Goal: Task Accomplishment & Management: Use online tool/utility

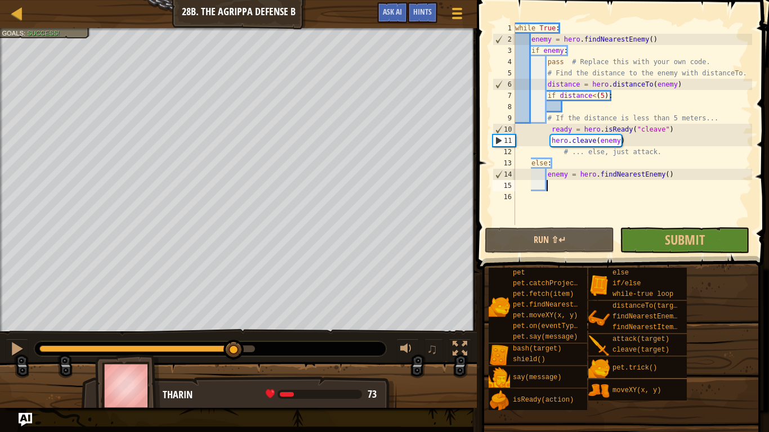
scroll to position [5, 4]
click at [525, 234] on button "Run ⇧↵" at bounding box center [549, 240] width 129 height 26
click at [194, 342] on div at bounding box center [210, 349] width 352 height 15
click at [200, 350] on div at bounding box center [147, 349] width 216 height 7
click at [696, 232] on span "Submit" at bounding box center [685, 240] width 40 height 18
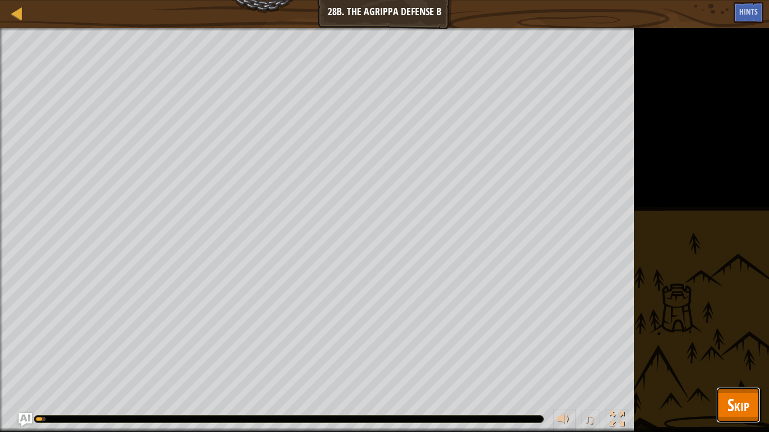
click at [738, 402] on span "Skip" at bounding box center [738, 404] width 22 height 23
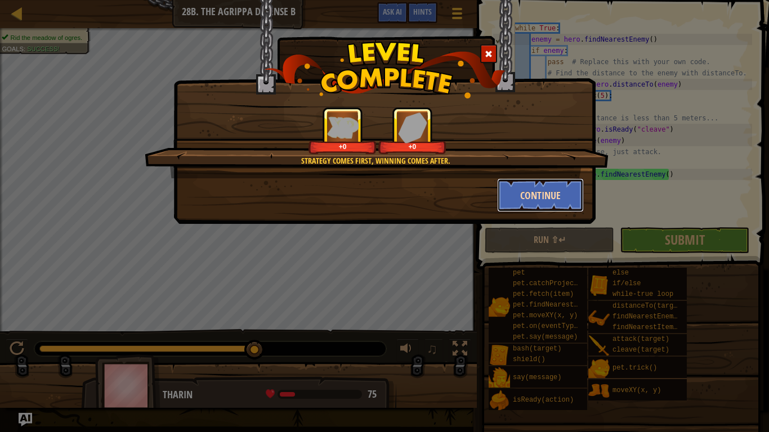
click at [509, 203] on button "Continue" at bounding box center [540, 195] width 87 height 34
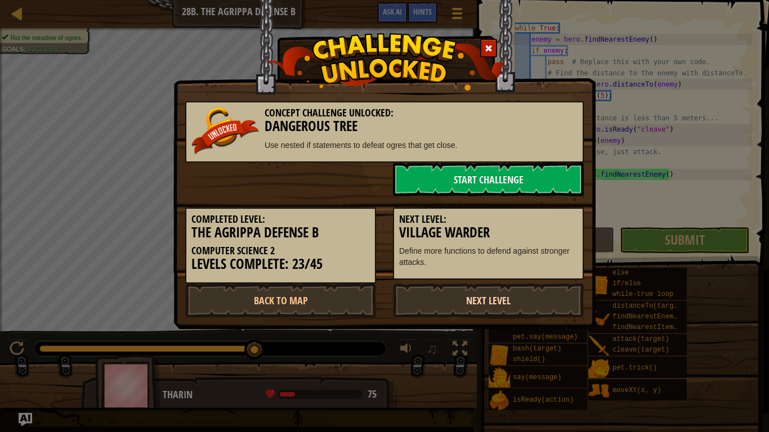
click at [458, 298] on link "Next Level" at bounding box center [488, 301] width 191 height 34
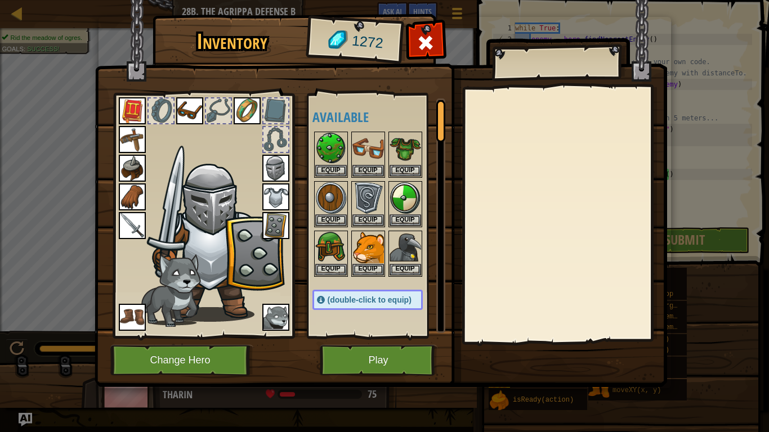
click at [361, 384] on img at bounding box center [381, 183] width 572 height 409
click at [350, 369] on button "Play" at bounding box center [379, 360] width 118 height 31
